Goal: Transaction & Acquisition: Purchase product/service

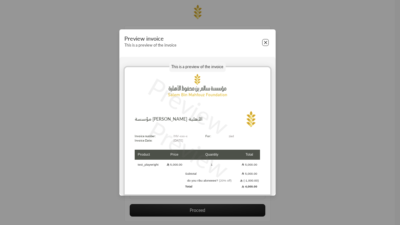
click at [265, 43] on button "Close" at bounding box center [265, 42] width 7 height 7
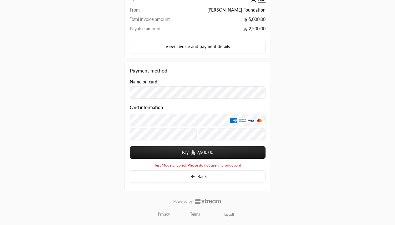
scroll to position [76, 0]
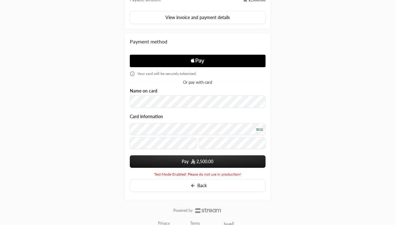
click at [197, 162] on span "2,500.00" at bounding box center [204, 162] width 17 height 6
